Goal: Task Accomplishment & Management: Use online tool/utility

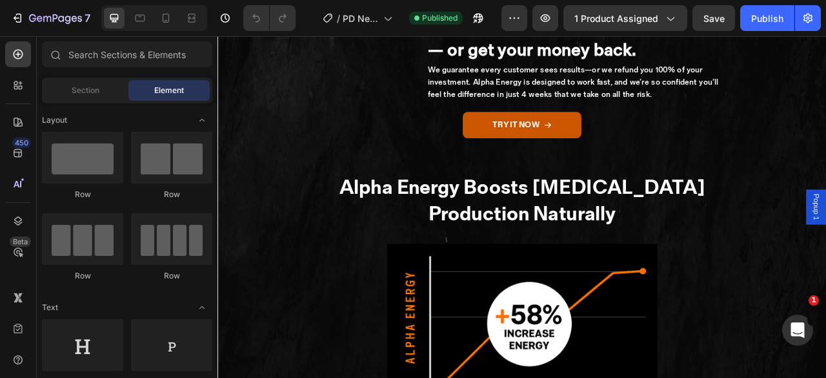
scroll to position [3124, 0]
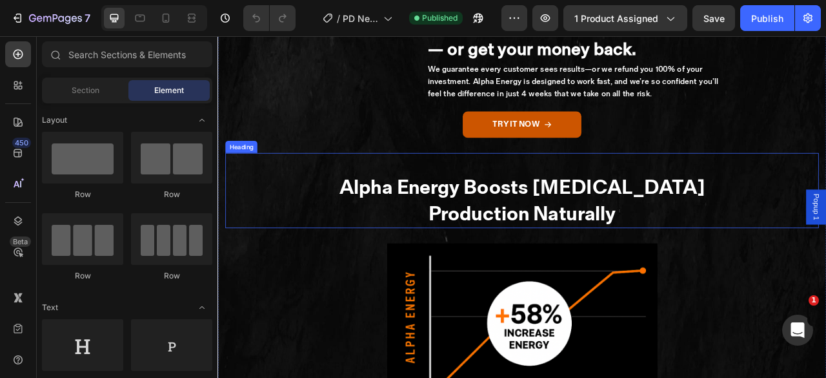
click at [576, 278] on strong "Production Naturally" at bounding box center [604, 262] width 239 height 31
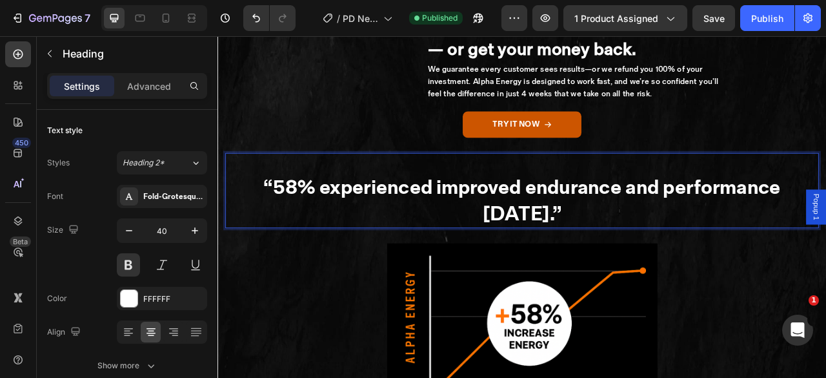
click at [688, 277] on strong "“58% experienced improved endurance and performance within 2 weeks.”" at bounding box center [605, 245] width 658 height 65
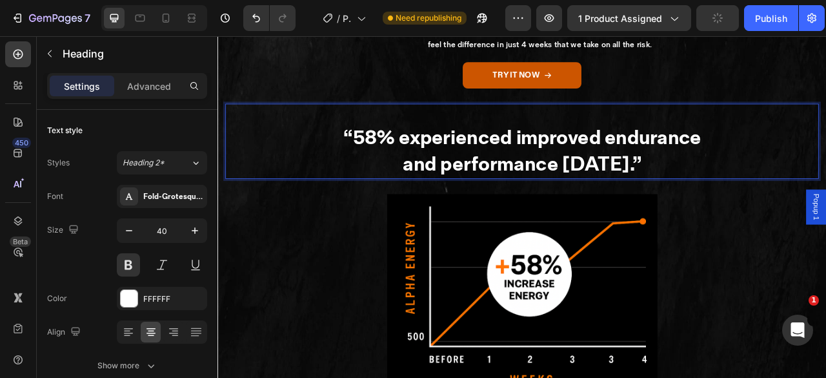
scroll to position [3196, 0]
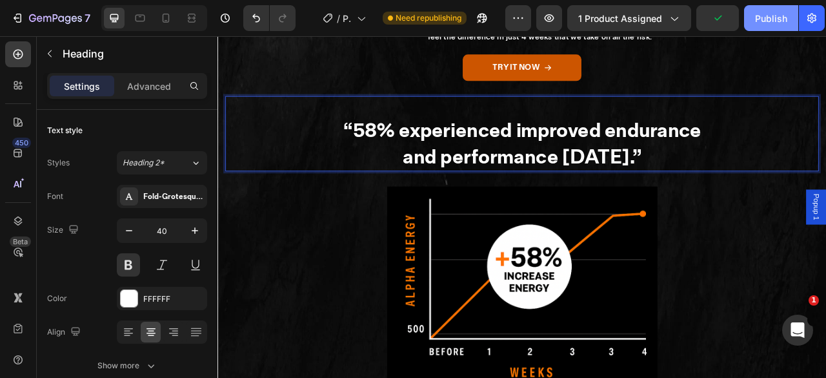
click at [774, 19] on div "Publish" at bounding box center [771, 19] width 32 height 14
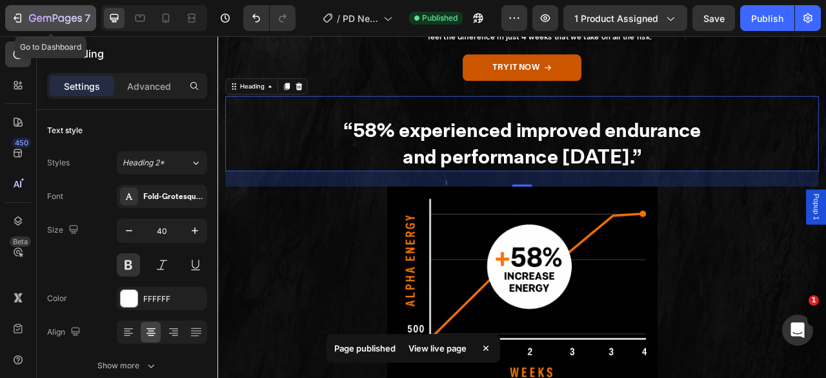
click at [34, 17] on icon "button" at bounding box center [55, 19] width 53 height 11
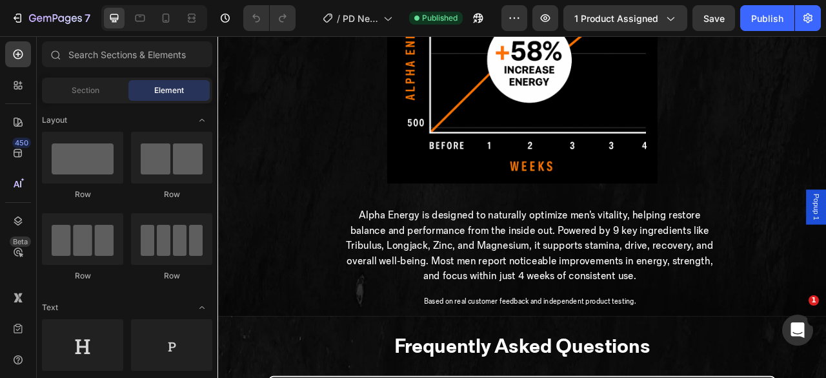
scroll to position [3459, 0]
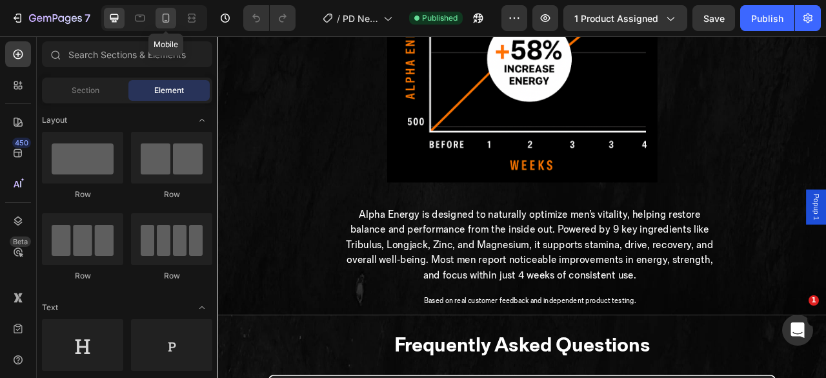
click at [165, 21] on icon at bounding box center [166, 18] width 7 height 9
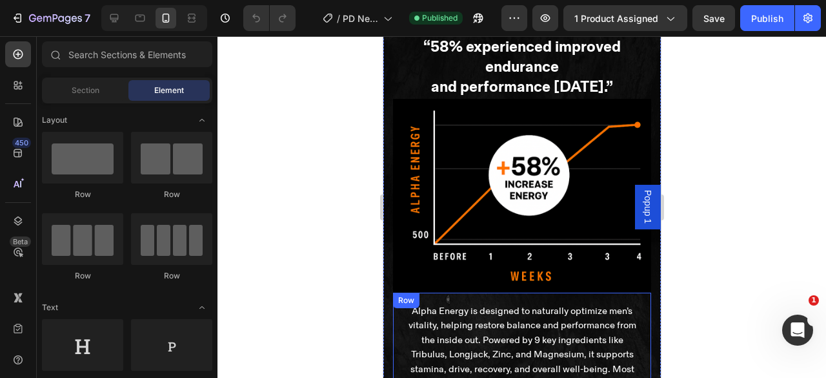
scroll to position [3148, 0]
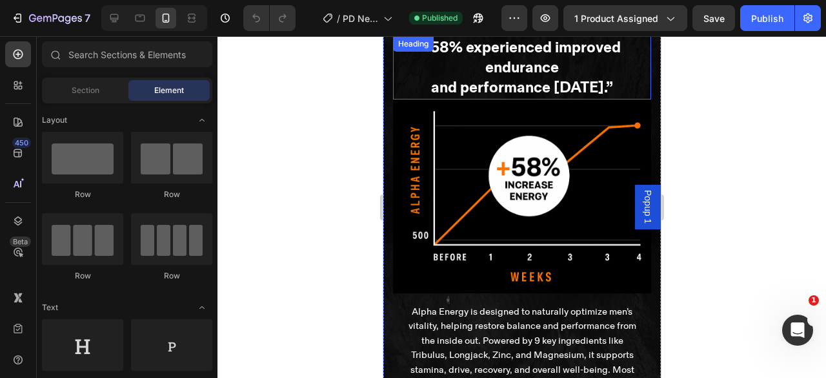
click at [514, 77] on strong "“58% experienced improved endurance" at bounding box center [521, 57] width 197 height 39
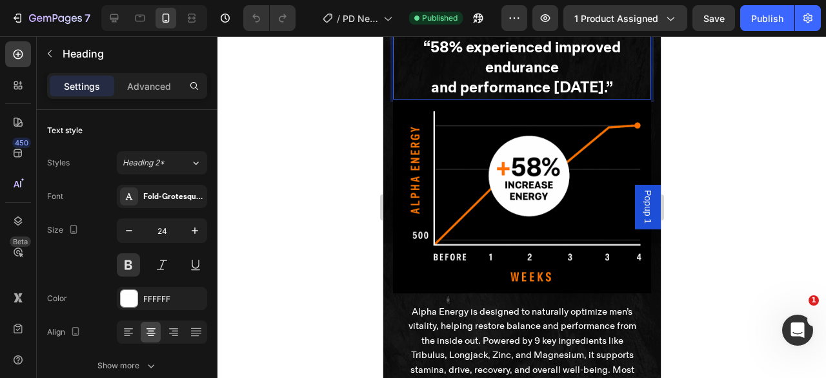
click at [548, 77] on strong "“58% experienced improved endurance" at bounding box center [521, 57] width 197 height 39
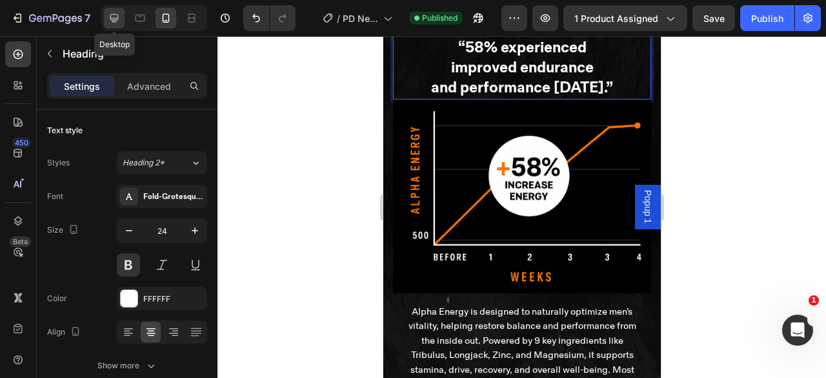
click at [116, 17] on icon at bounding box center [114, 18] width 13 height 13
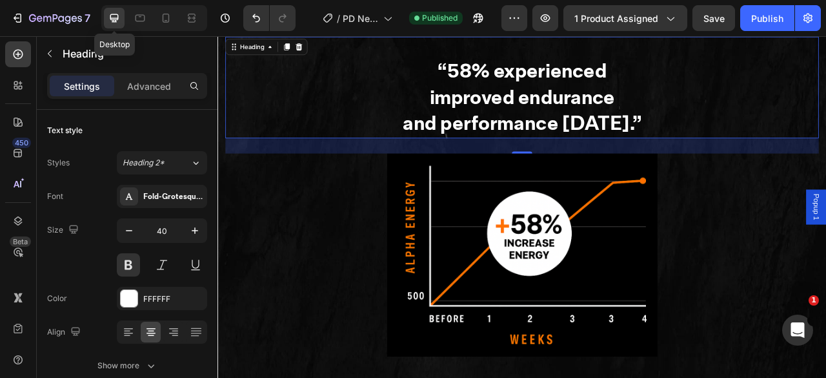
scroll to position [3272, 0]
click at [163, 20] on icon at bounding box center [166, 18] width 7 height 9
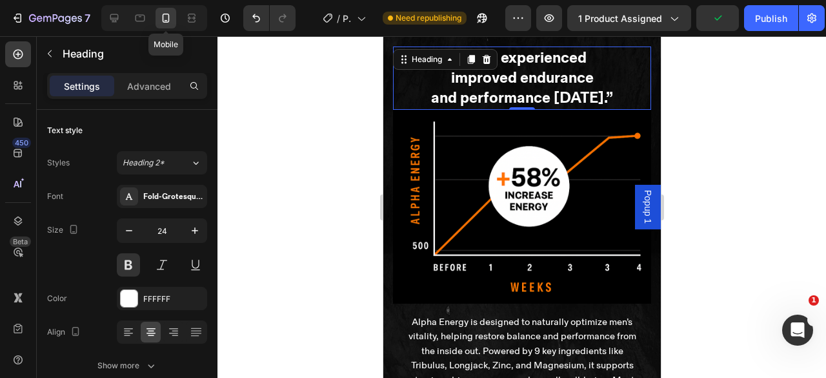
scroll to position [3137, 0]
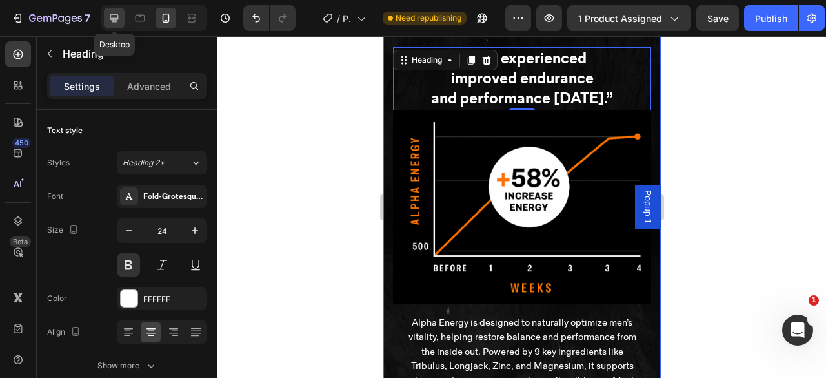
click at [115, 19] on icon at bounding box center [114, 18] width 13 height 13
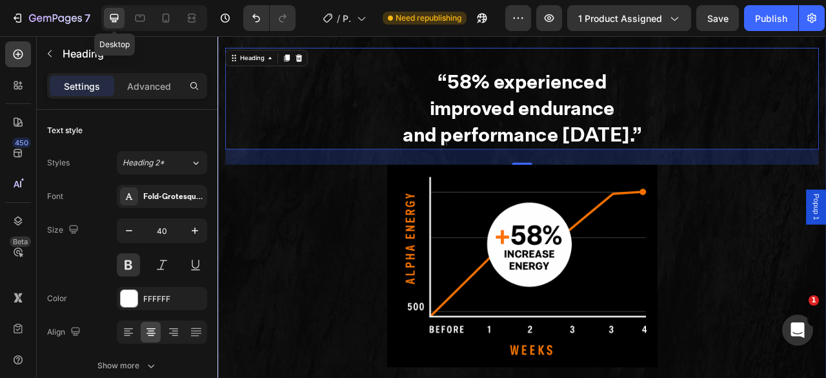
scroll to position [3272, 0]
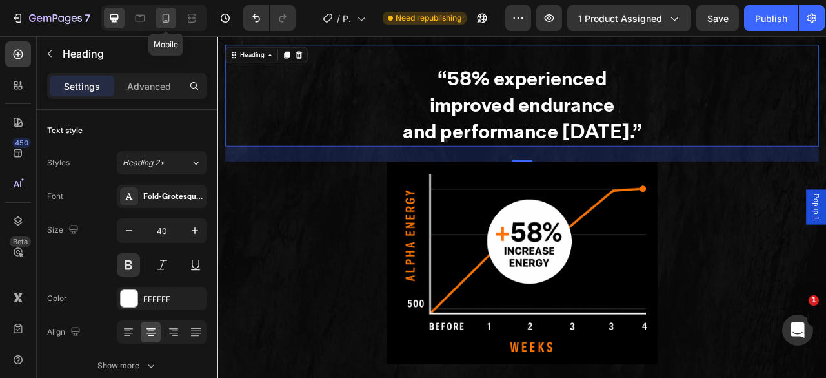
click at [164, 19] on icon at bounding box center [165, 18] width 13 height 13
type input "24"
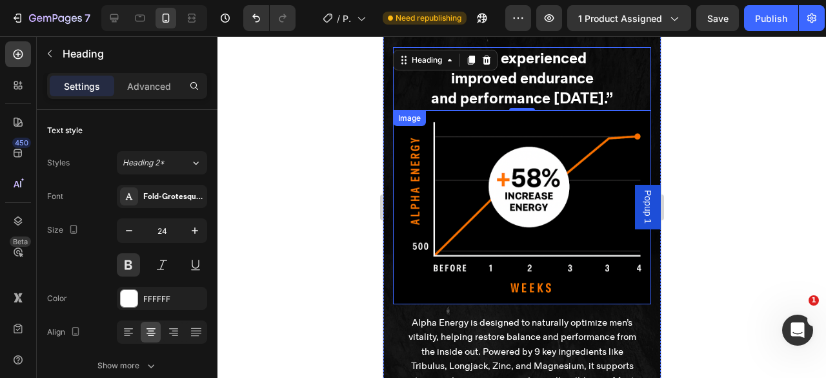
scroll to position [3137, 0]
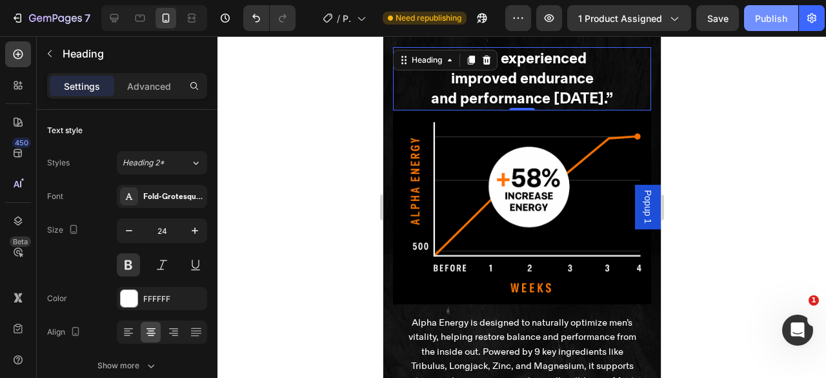
click at [777, 18] on div "Publish" at bounding box center [771, 19] width 32 height 14
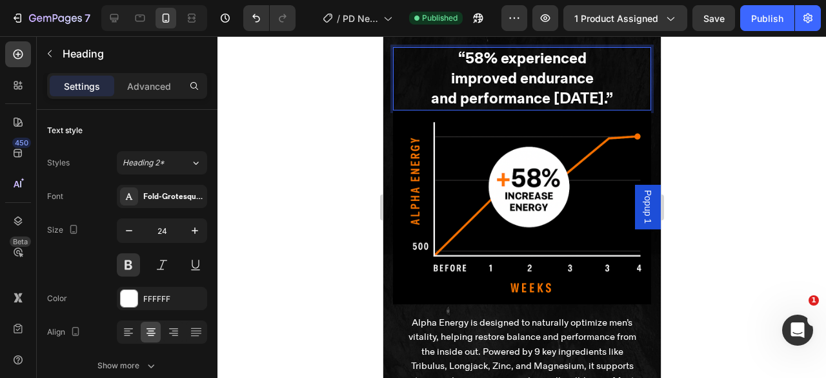
click at [612, 108] on strong "and performance [DATE].”" at bounding box center [521, 98] width 182 height 19
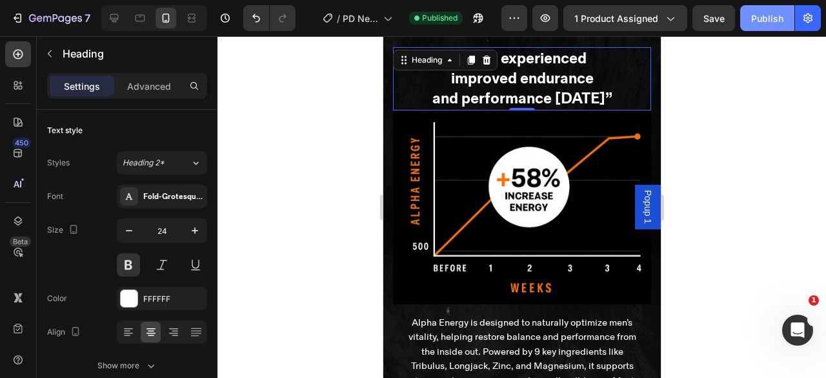
click at [772, 19] on div "Publish" at bounding box center [767, 19] width 32 height 14
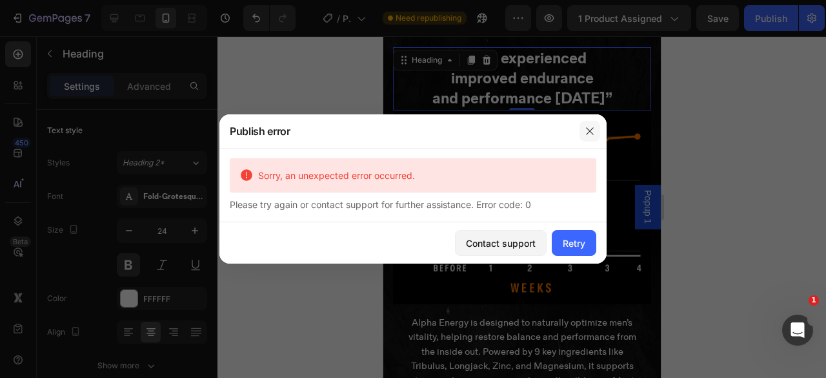
click at [592, 131] on icon "button" at bounding box center [590, 131] width 10 height 10
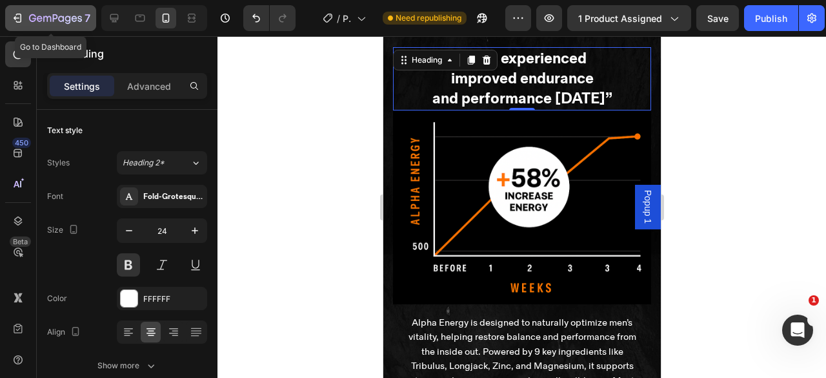
click at [27, 17] on div "7" at bounding box center [50, 17] width 79 height 15
